Goal: Information Seeking & Learning: Learn about a topic

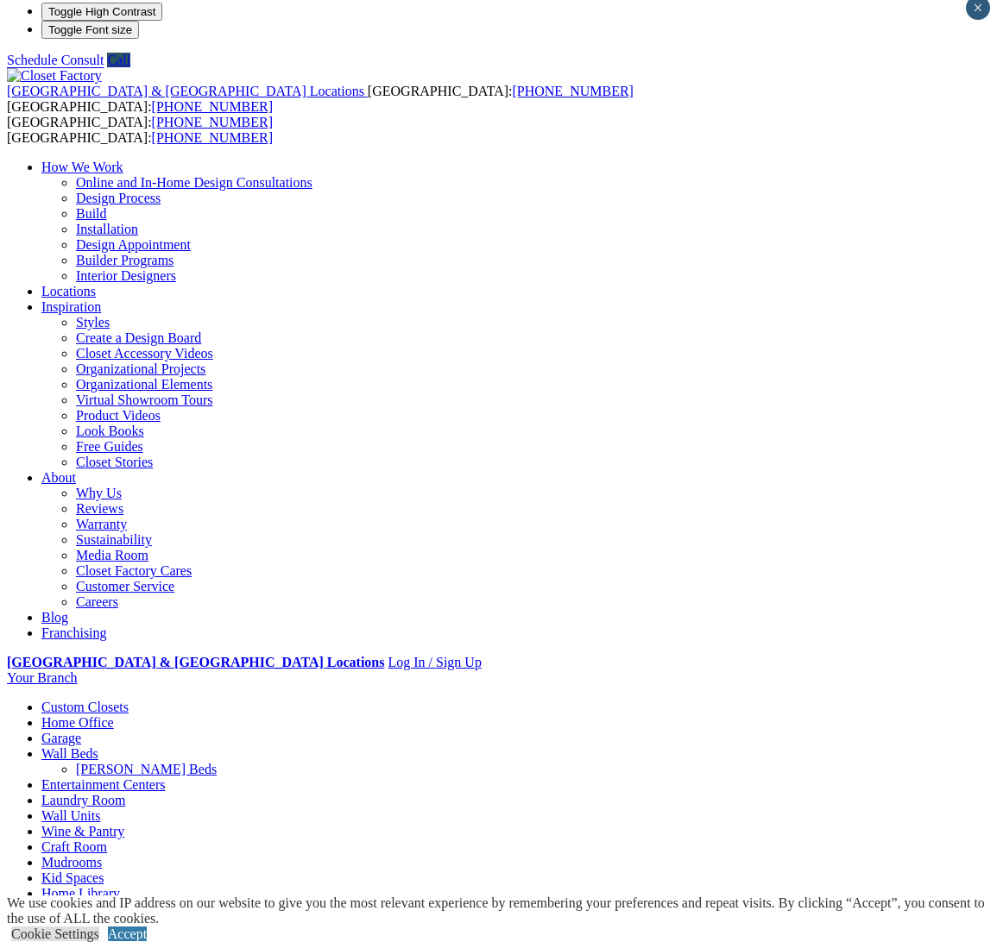
scroll to position [8, 0]
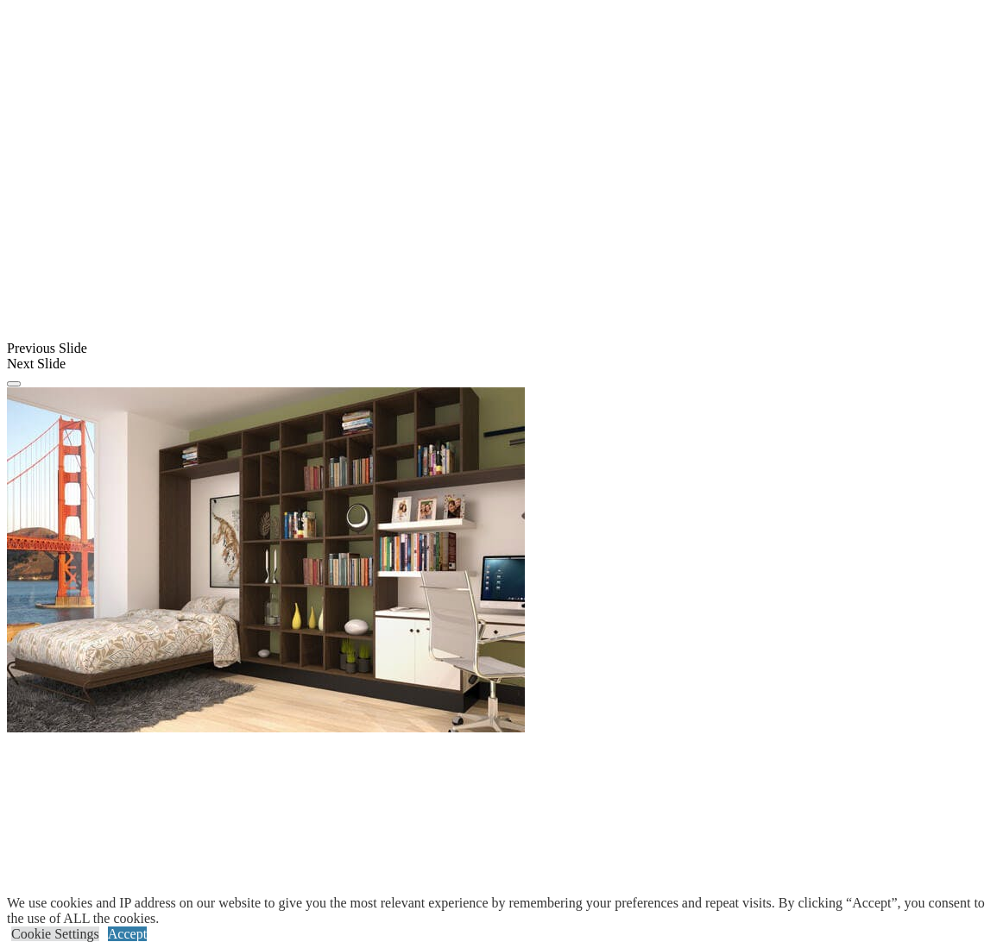
scroll to position [1241, 0]
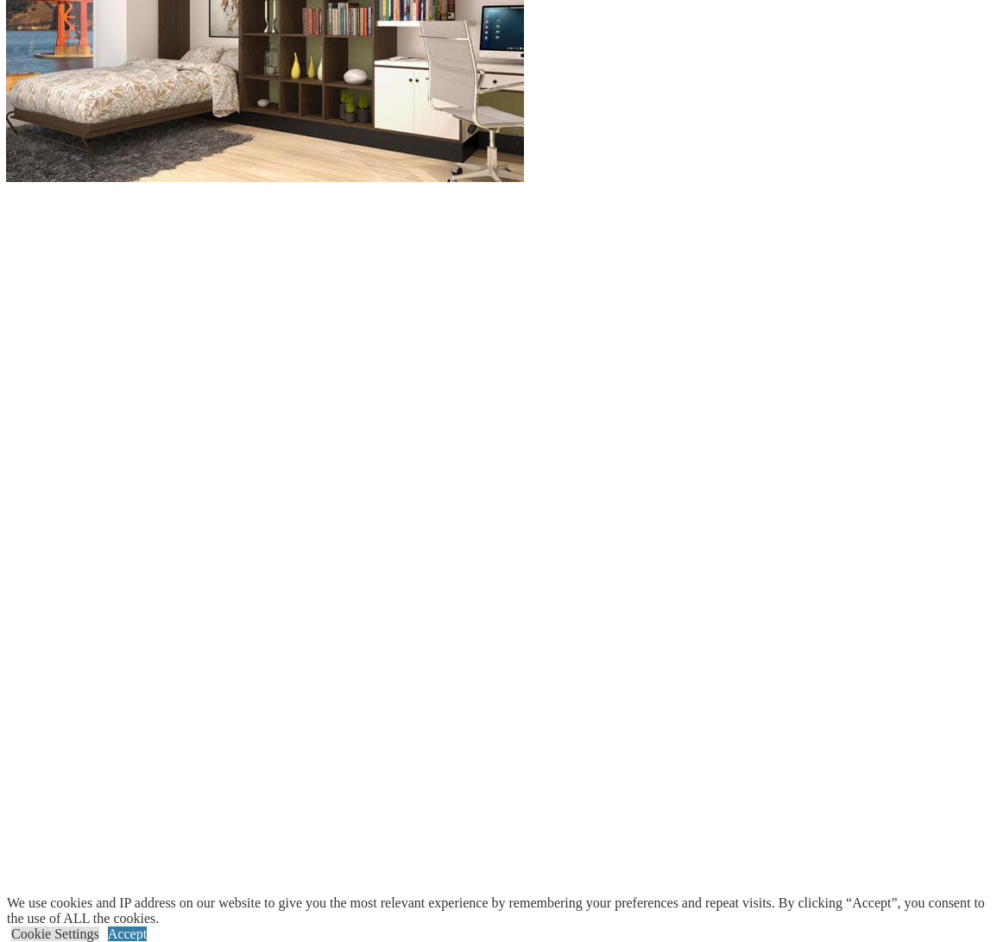
scroll to position [1773, 0]
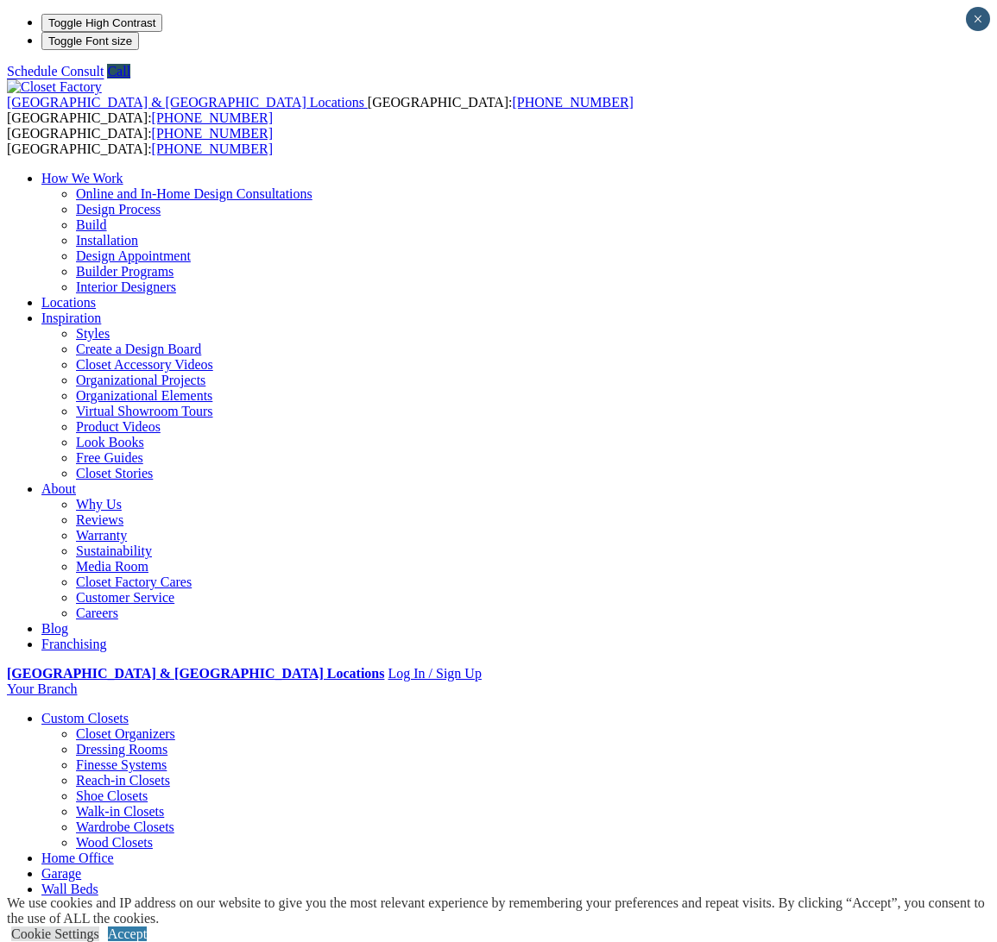
click at [217, 897] on link "[PERSON_NAME] Beds" at bounding box center [146, 904] width 141 height 15
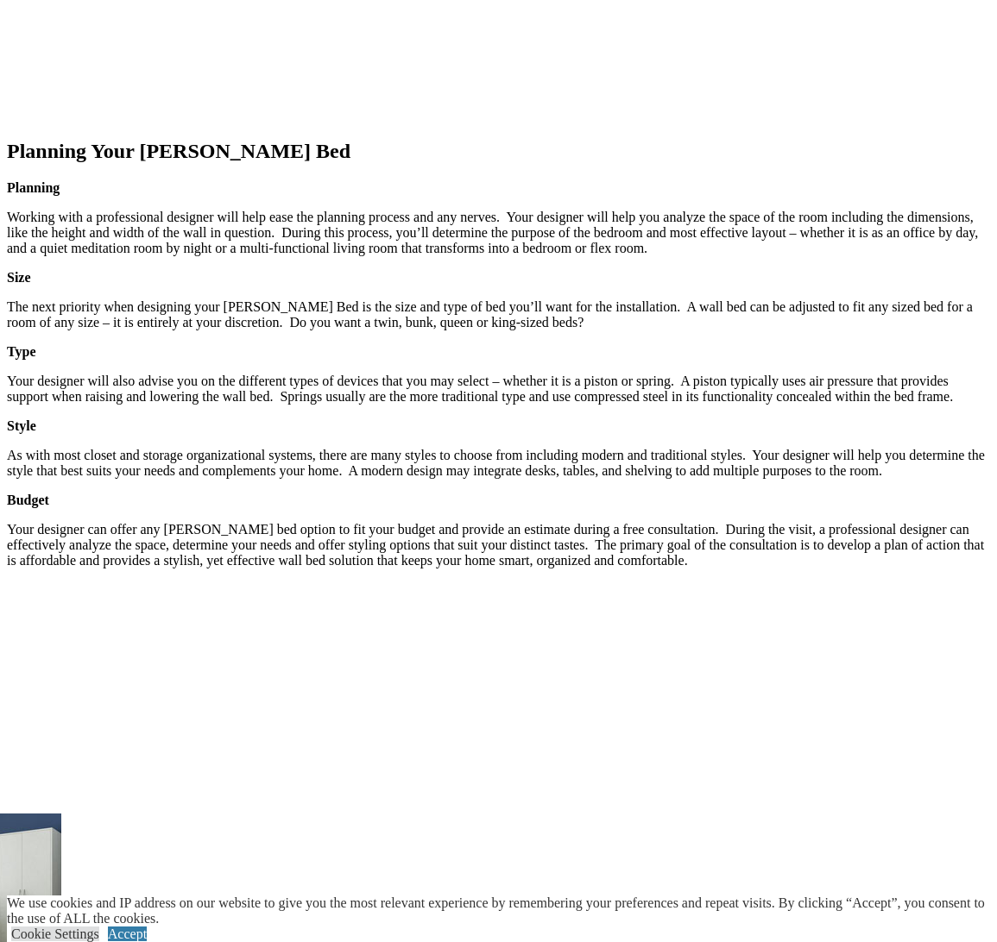
scroll to position [2401, 0]
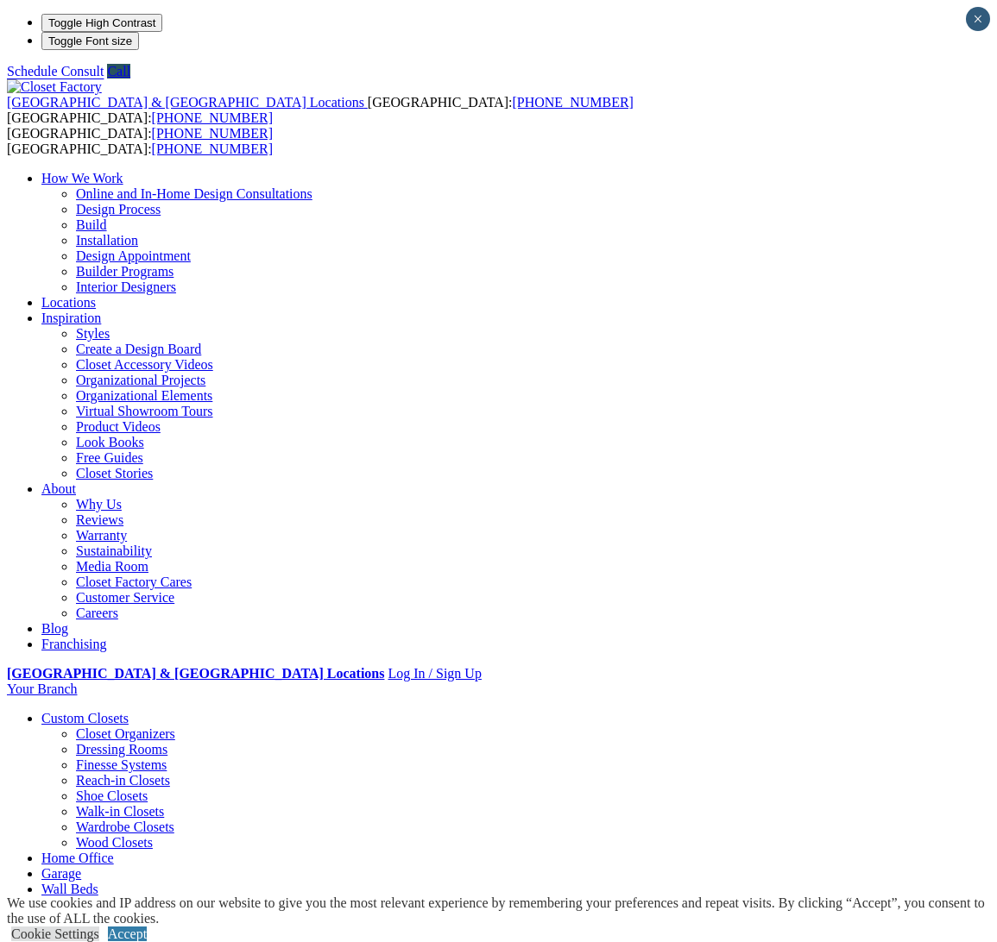
scroll to position [0, 0]
